Goal: Contribute content

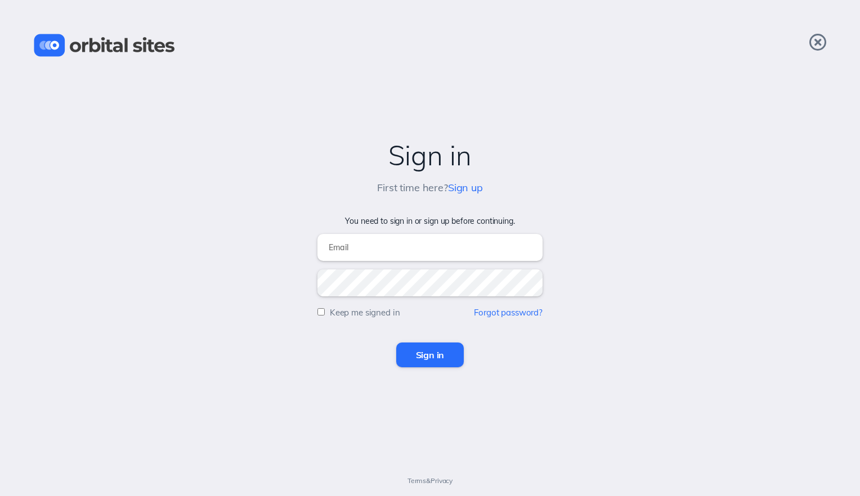
type input "cccoffice@crosswalkchurch.com"
click at [412, 352] on input "Sign in" at bounding box center [430, 355] width 68 height 25
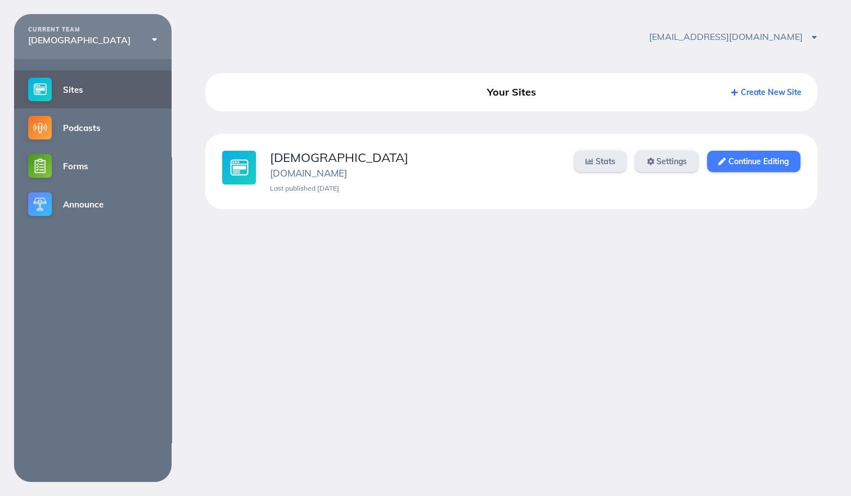
click at [741, 152] on link "Continue Editing" at bounding box center [753, 161] width 93 height 21
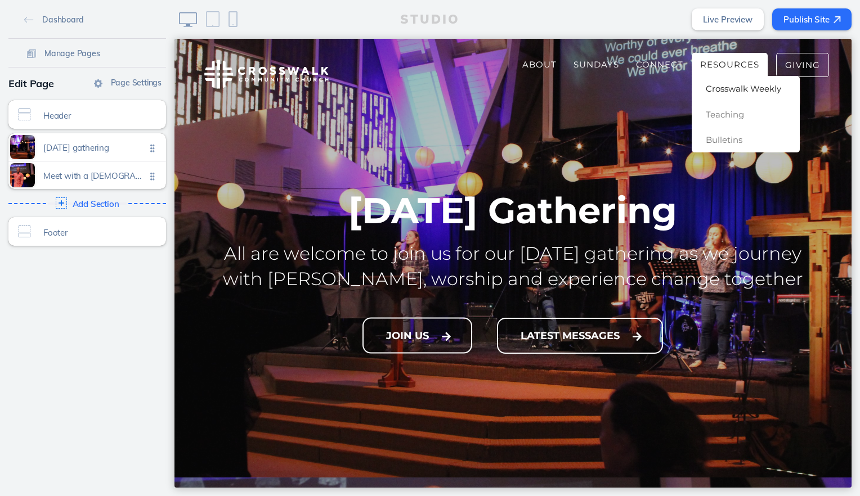
click at [714, 83] on span "Crosswalk Weekly" at bounding box center [743, 88] width 75 height 11
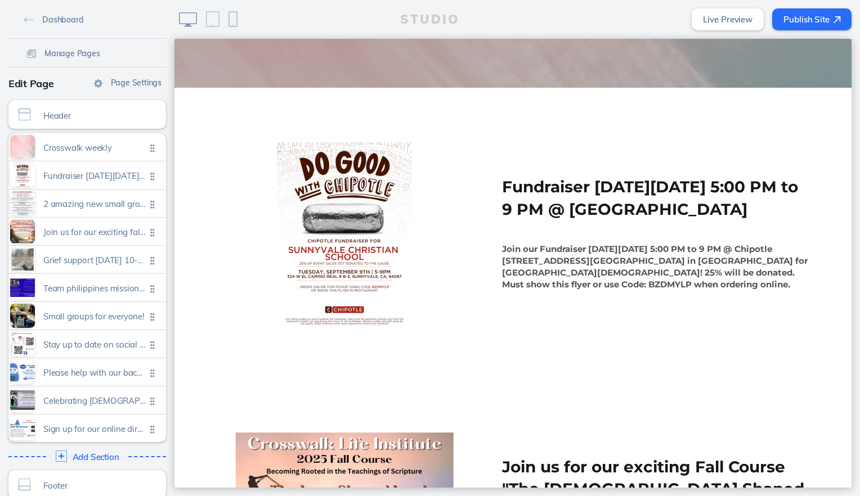
scroll to position [394, 0]
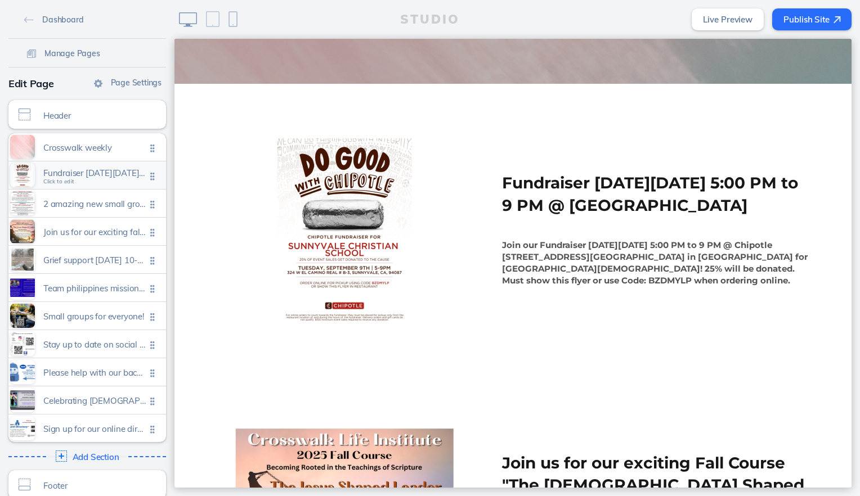
click at [120, 178] on span "Fundraiser next tuesday, sept 9th from 5:00 pm to 9 pm @ chipotle Click to edit" at bounding box center [94, 176] width 102 height 10
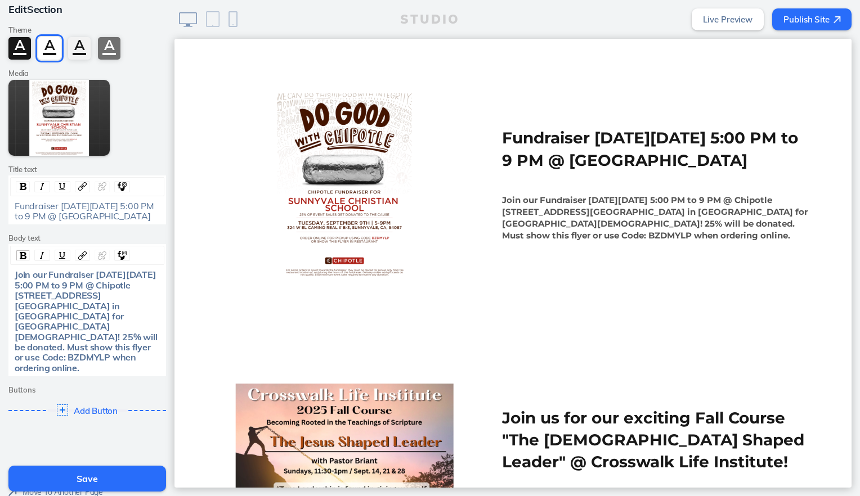
scroll to position [88, 0]
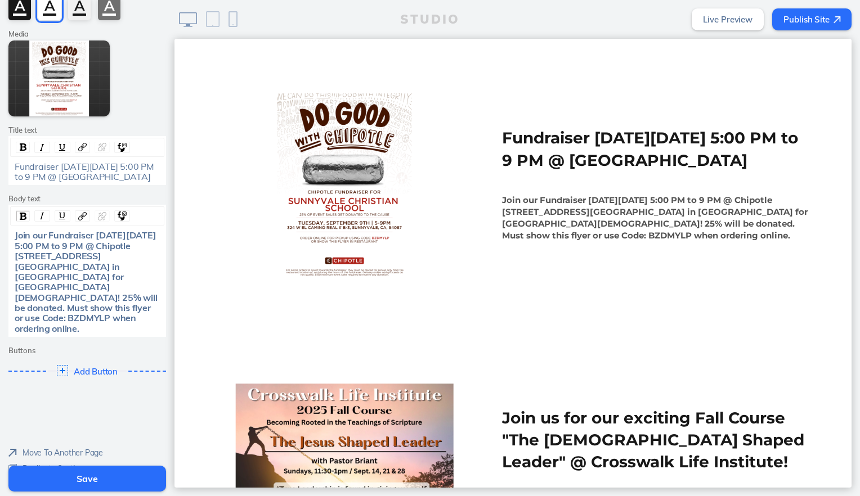
drag, startPoint x: 60, startPoint y: 452, endPoint x: 327, endPoint y: 21, distance: 507.7
click at [60, 479] on span "Delete Section" at bounding box center [47, 484] width 51 height 10
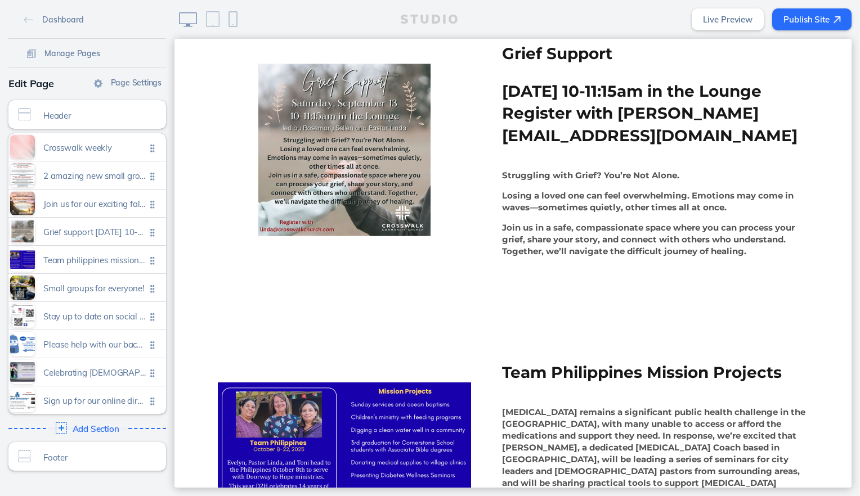
scroll to position [1048, 0]
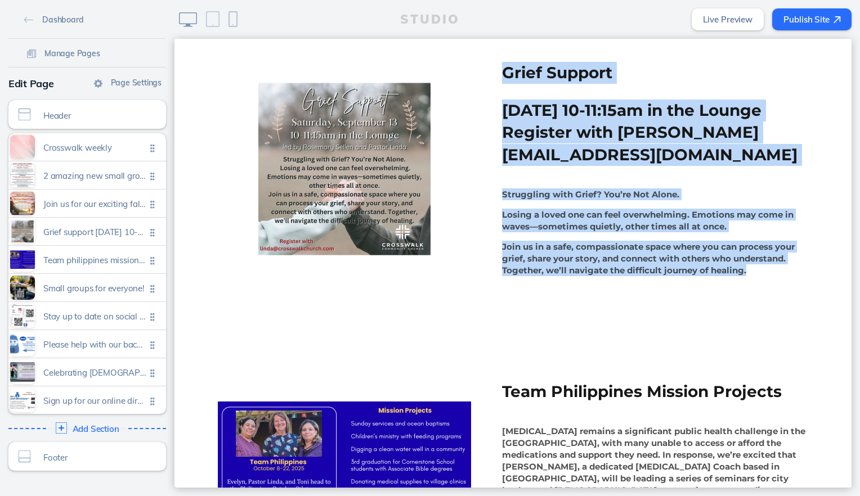
drag, startPoint x: 498, startPoint y: 73, endPoint x: 771, endPoint y: 280, distance: 342.7
click at [771, 280] on section "Grief Support Saturday, September 13, 10-11:15am in the Lounge Register with li…" at bounding box center [512, 169] width 677 height 316
copy div "Grief Support Saturday, September 13, 10-11:15am in the Lounge Register with li…"
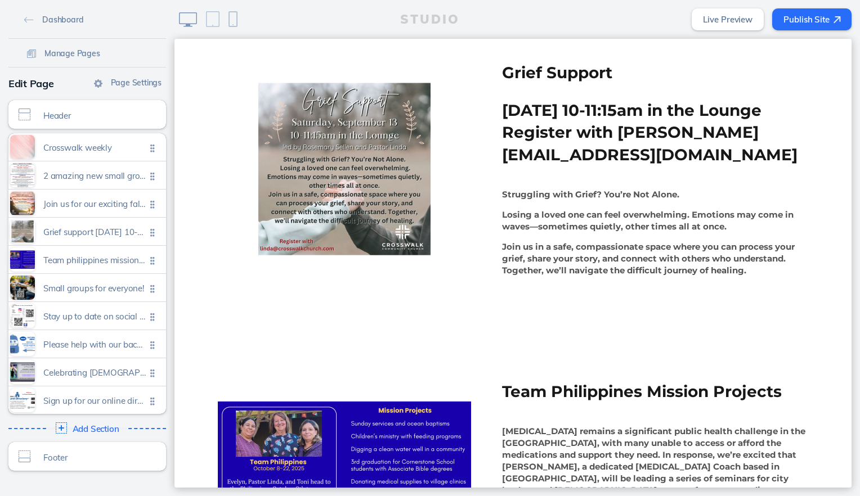
click at [204, 325] on section "Grief Support Saturday, September 13, 10-11:15am in the Lounge Register with li…" at bounding box center [512, 169] width 677 height 316
click at [804, 20] on button "Publish Site" at bounding box center [811, 19] width 79 height 22
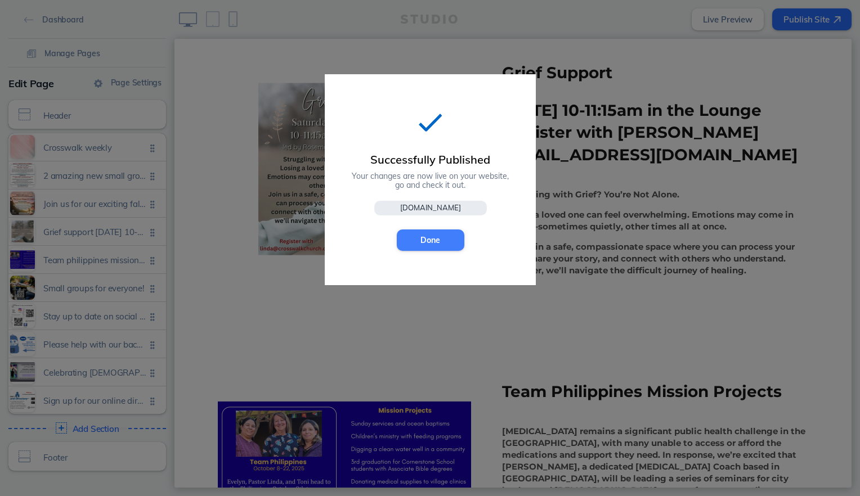
click at [436, 236] on button "Done" at bounding box center [431, 240] width 68 height 21
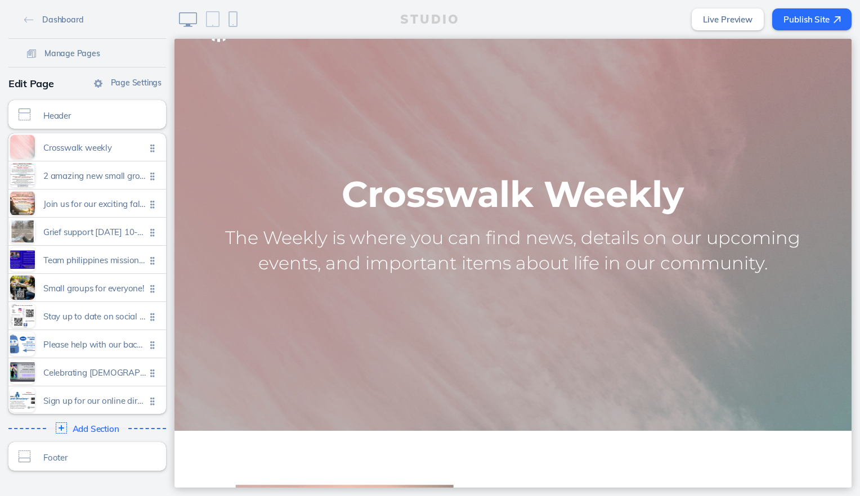
scroll to position [0, 0]
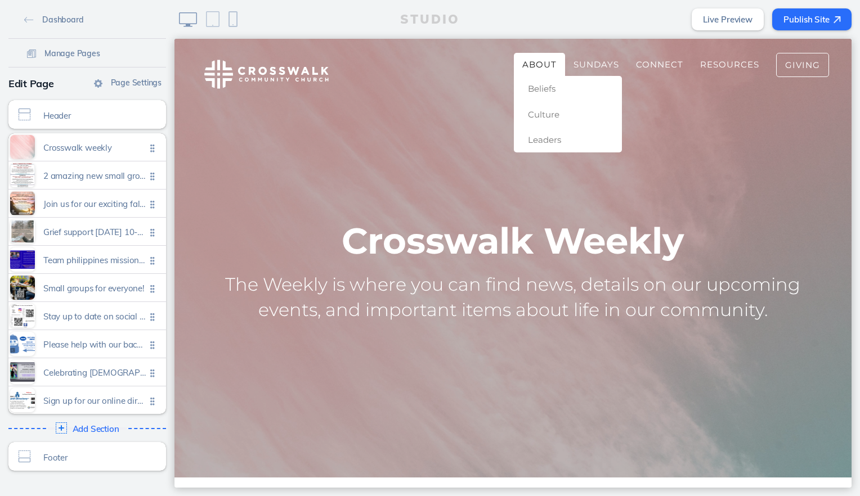
click at [520, 69] on link "About" at bounding box center [539, 64] width 51 height 23
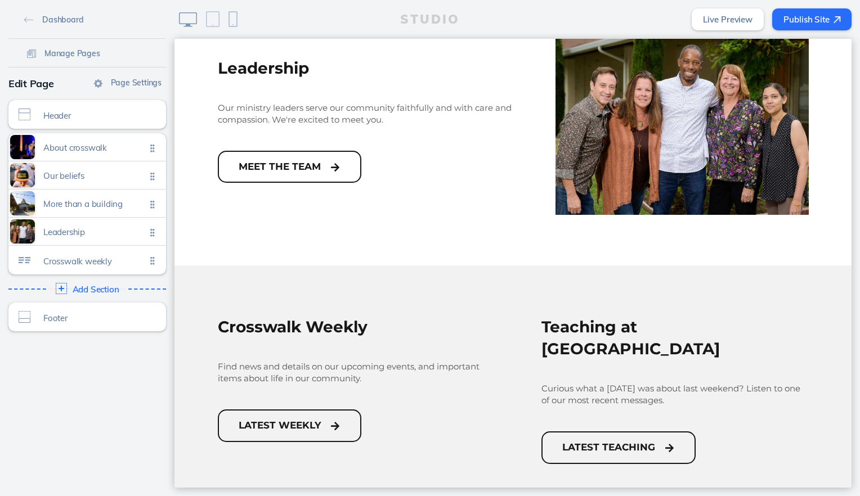
scroll to position [1191, 0]
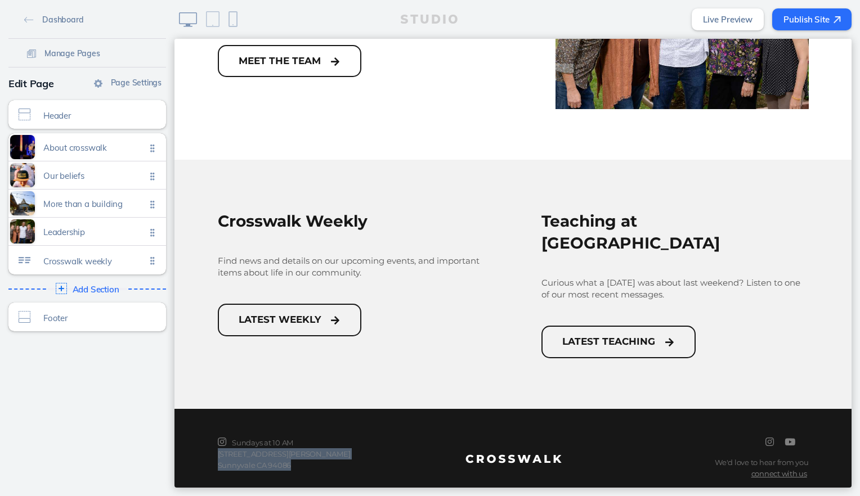
drag, startPoint x: 302, startPoint y: 445, endPoint x: 213, endPoint y: 433, distance: 90.2
click at [218, 437] on p "i Sundays at 10 AM 445 S. Mary Ave. Sunnyvale CA 94086" at bounding box center [316, 454] width 197 height 34
drag, startPoint x: 213, startPoint y: 433, endPoint x: 230, endPoint y: 434, distance: 17.0
copy p "445 S. Mary Ave. Sunnyvale CA 94086"
